Goal: Information Seeking & Learning: Find specific fact

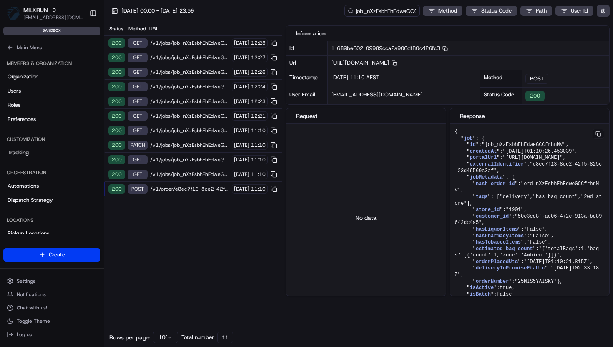
scroll to position [1025, 0]
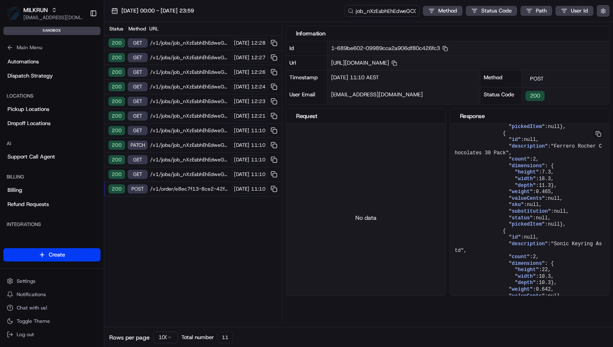
click at [271, 13] on div "[DATE] 00:00 - [DATE] 23:59 job_nXzEsbhEhEdweGCCfrhnMV Method Status Code Path …" at bounding box center [358, 11] width 508 height 22
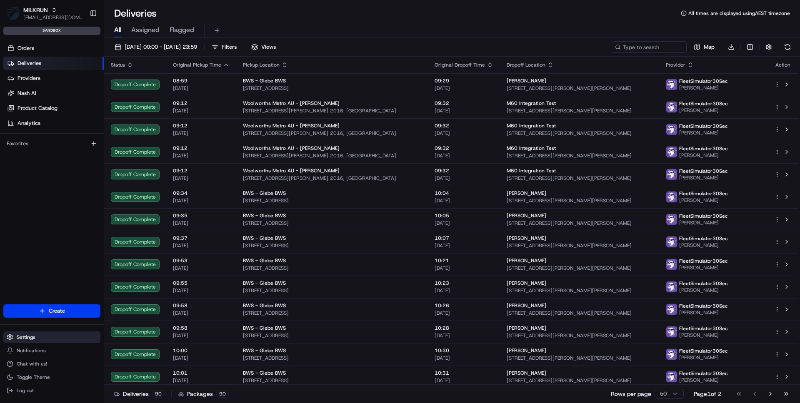
click at [40, 333] on button "Settings" at bounding box center [51, 338] width 97 height 12
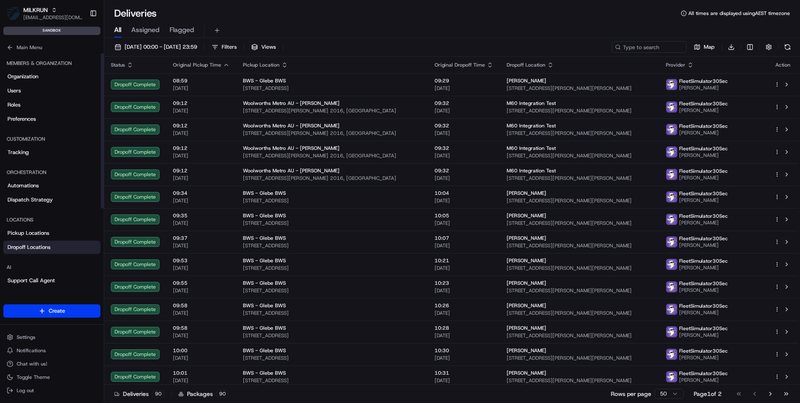
scroll to position [124, 0]
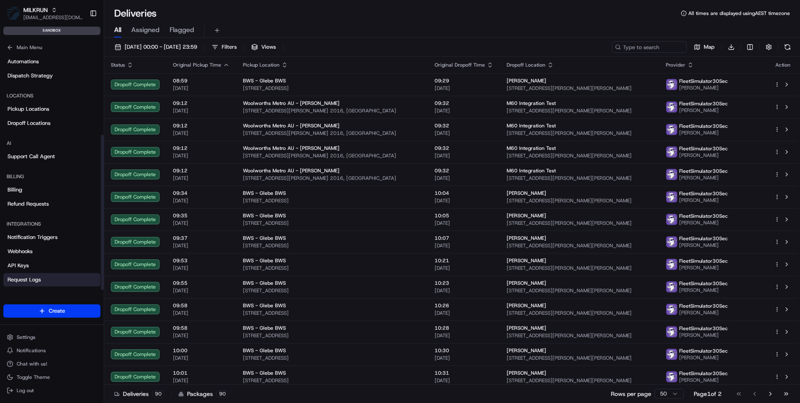
click at [28, 277] on span "Request Logs" at bounding box center [24, 280] width 33 height 8
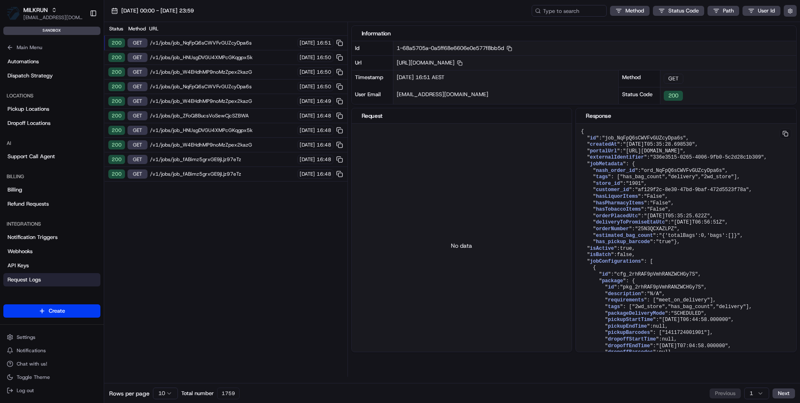
click at [200, 40] on span "/v1/jobs/job_NqFpQ6sCWVFvGUZcyDpa6s" at bounding box center [222, 43] width 145 height 7
click at [653, 140] on span ""job_NqFpQ6sCWVFvGUZcyDpa6s"" at bounding box center [644, 138] width 84 height 6
copy span "job_NqFpQ6sCWVFvGUZcyDpa6s"
click at [556, 11] on input at bounding box center [557, 11] width 100 height 12
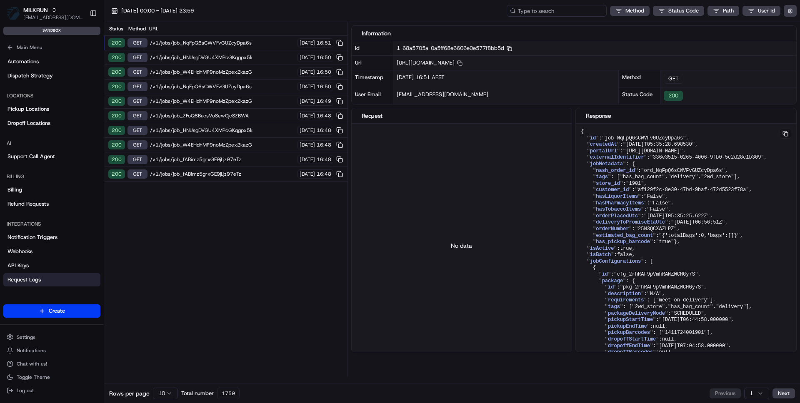
paste input "job_NqFpQ6sCWVFvGUZcyDpa6s"
type input "job_NqFpQ6sCWVFvGUZcyDpa6s"
click at [199, 173] on span "/v1/order/336e3515-0265-4006-9fb0-5c2d28c1b309/autodispatch" at bounding box center [222, 174] width 145 height 7
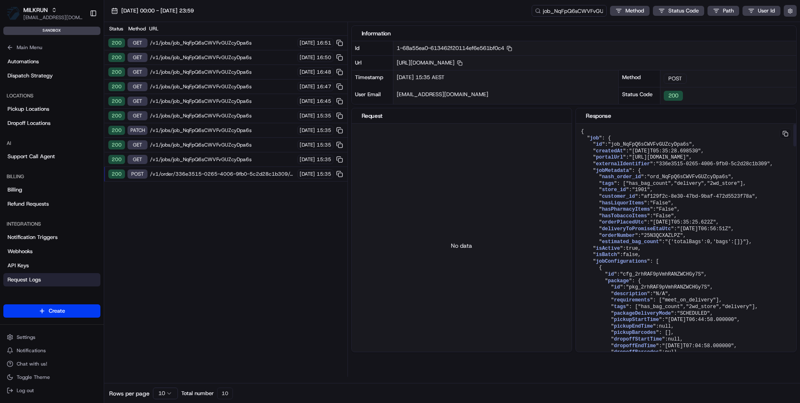
scroll to position [6, 0]
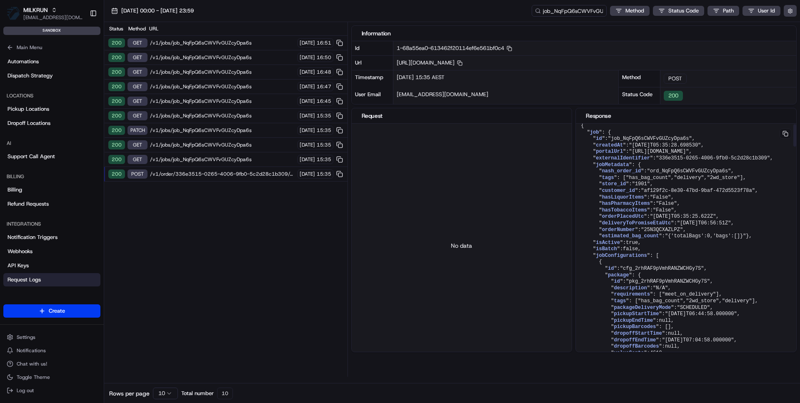
click at [644, 239] on span "estimated_bag_count" at bounding box center [630, 236] width 57 height 6
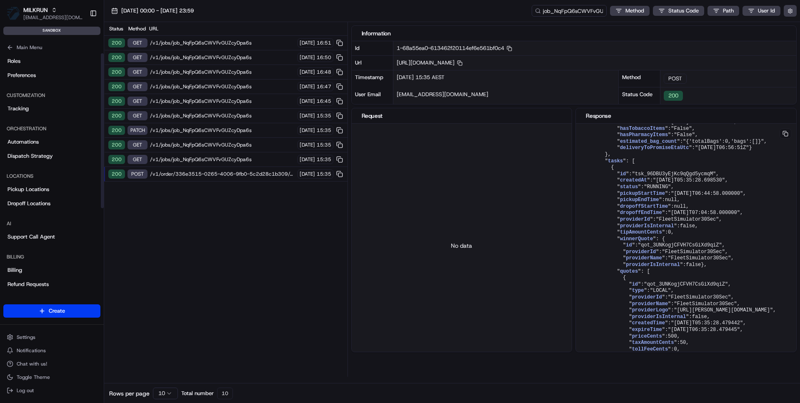
scroll to position [0, 0]
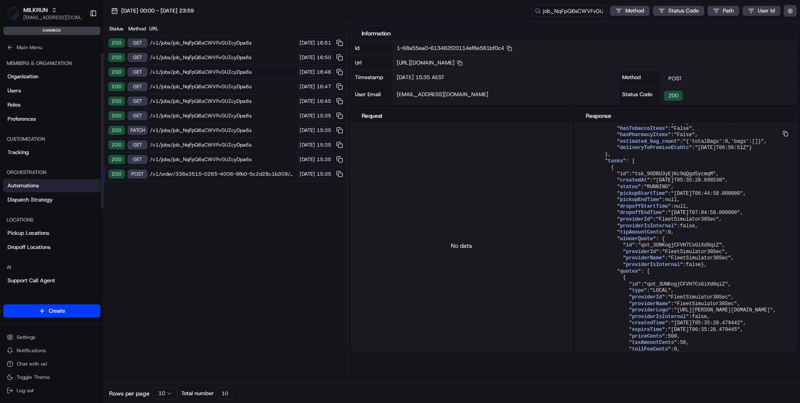
click at [30, 185] on span "Automations" at bounding box center [23, 186] width 31 height 8
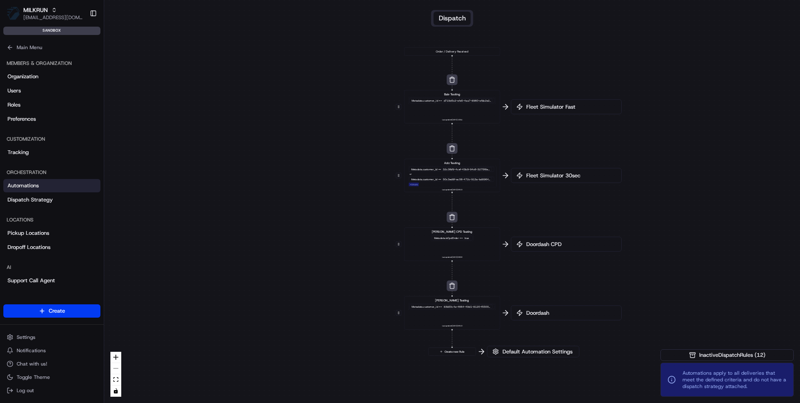
click at [557, 178] on span "Fleet Simulator 30sec" at bounding box center [571, 176] width 92 height 8
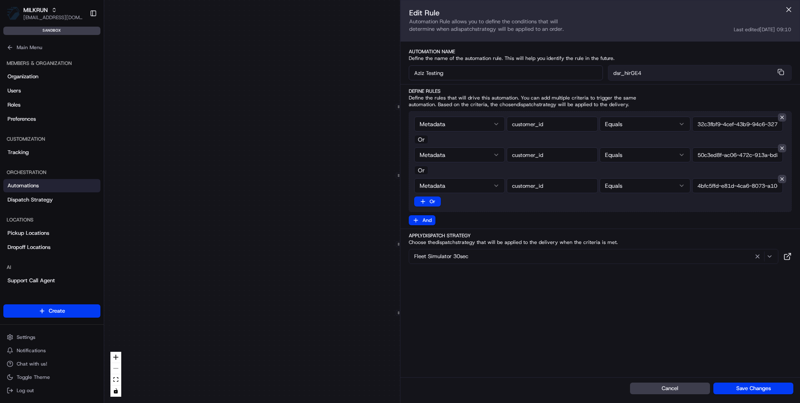
click at [489, 260] on div "Fleet Simulator 30sec" at bounding box center [593, 257] width 365 height 10
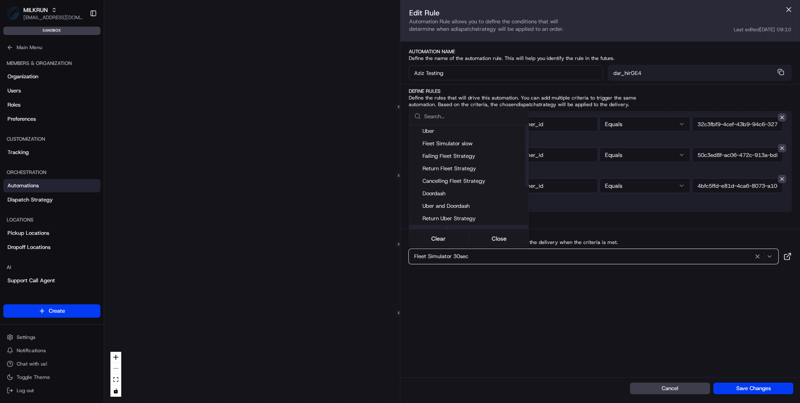
click at [483, 271] on html "MILKRUN [EMAIL_ADDRESS][DOMAIN_NAME] Toggle Sidebar sandbox Orders Deliveries P…" at bounding box center [400, 201] width 800 height 403
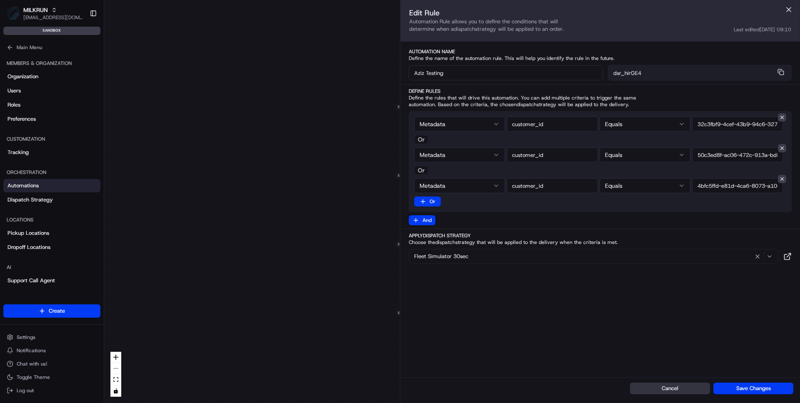
click at [679, 386] on button "Cancel" at bounding box center [670, 389] width 80 height 12
